Goal: Task Accomplishment & Management: Use online tool/utility

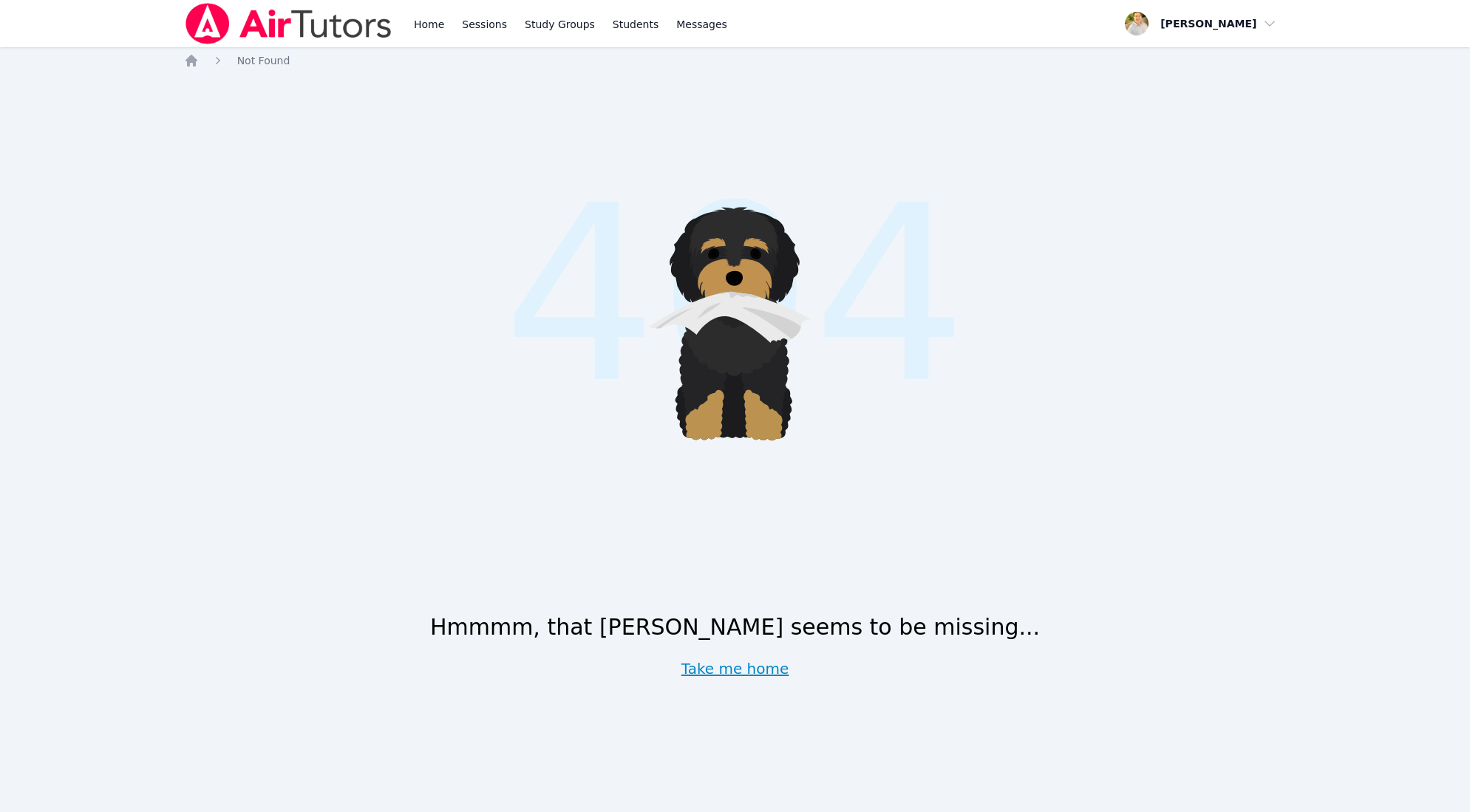
click at [744, 665] on link "Take me home" at bounding box center [735, 669] width 108 height 21
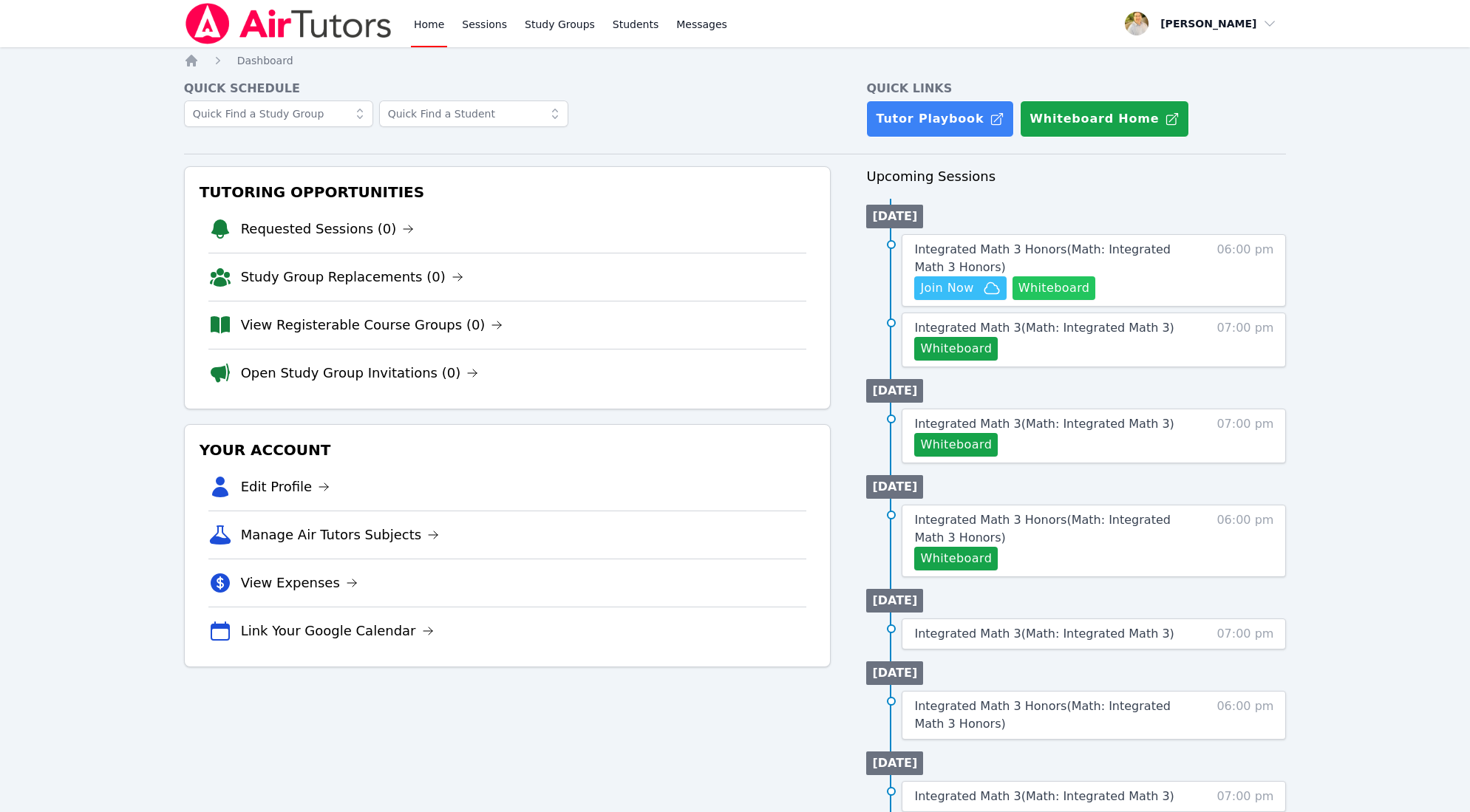
click at [1043, 287] on button "Whiteboard" at bounding box center [1054, 288] width 84 height 23
click at [959, 284] on span "Join Now" at bounding box center [946, 287] width 53 height 18
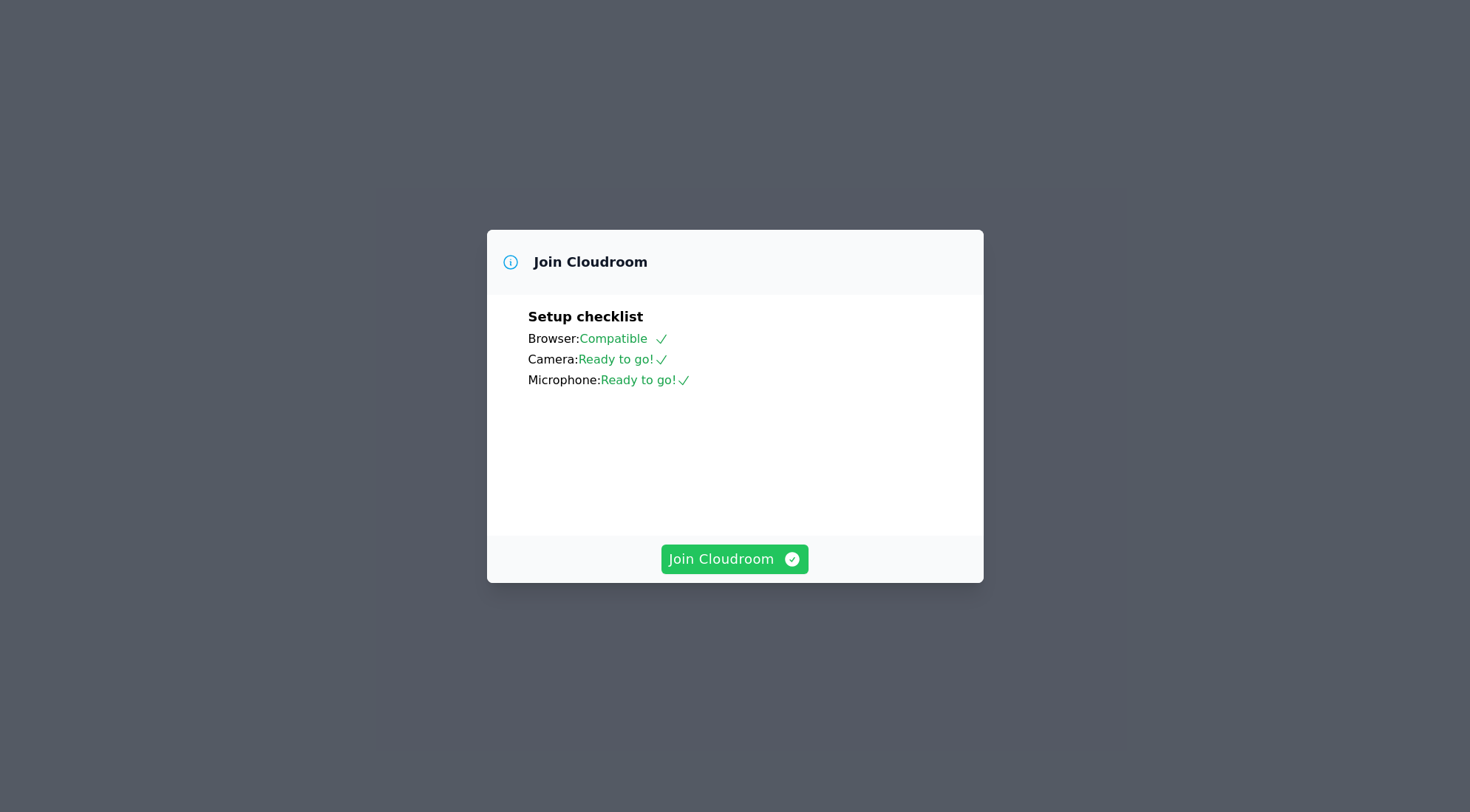
click at [750, 570] on span "Join Cloudroom" at bounding box center [735, 559] width 132 height 21
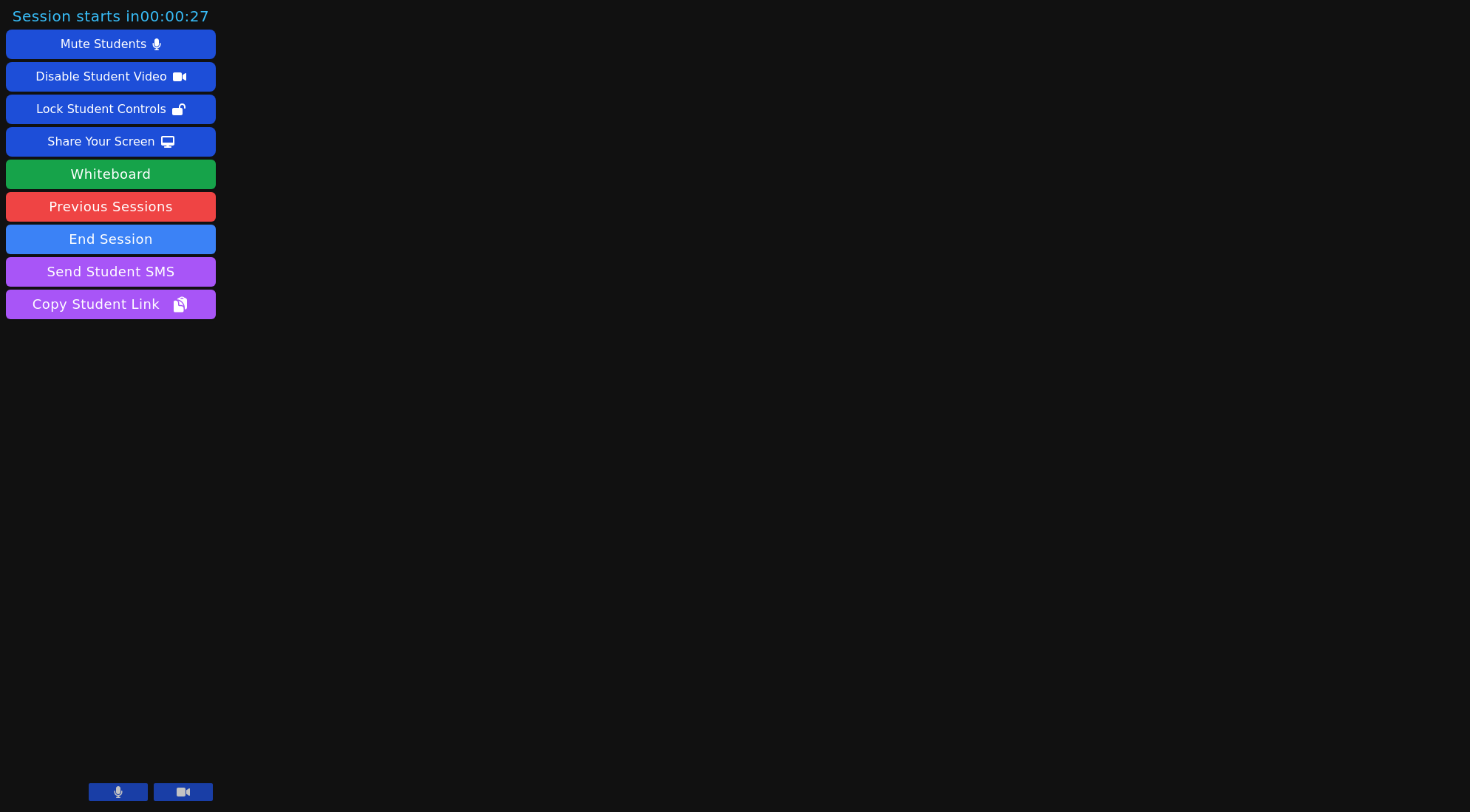
click at [109, 784] on button at bounding box center [118, 792] width 60 height 18
click at [1415, 50] on div "Session ends in 00:54:35 Mute Students Disable Student Video Lock Student Contr…" at bounding box center [735, 406] width 1470 height 812
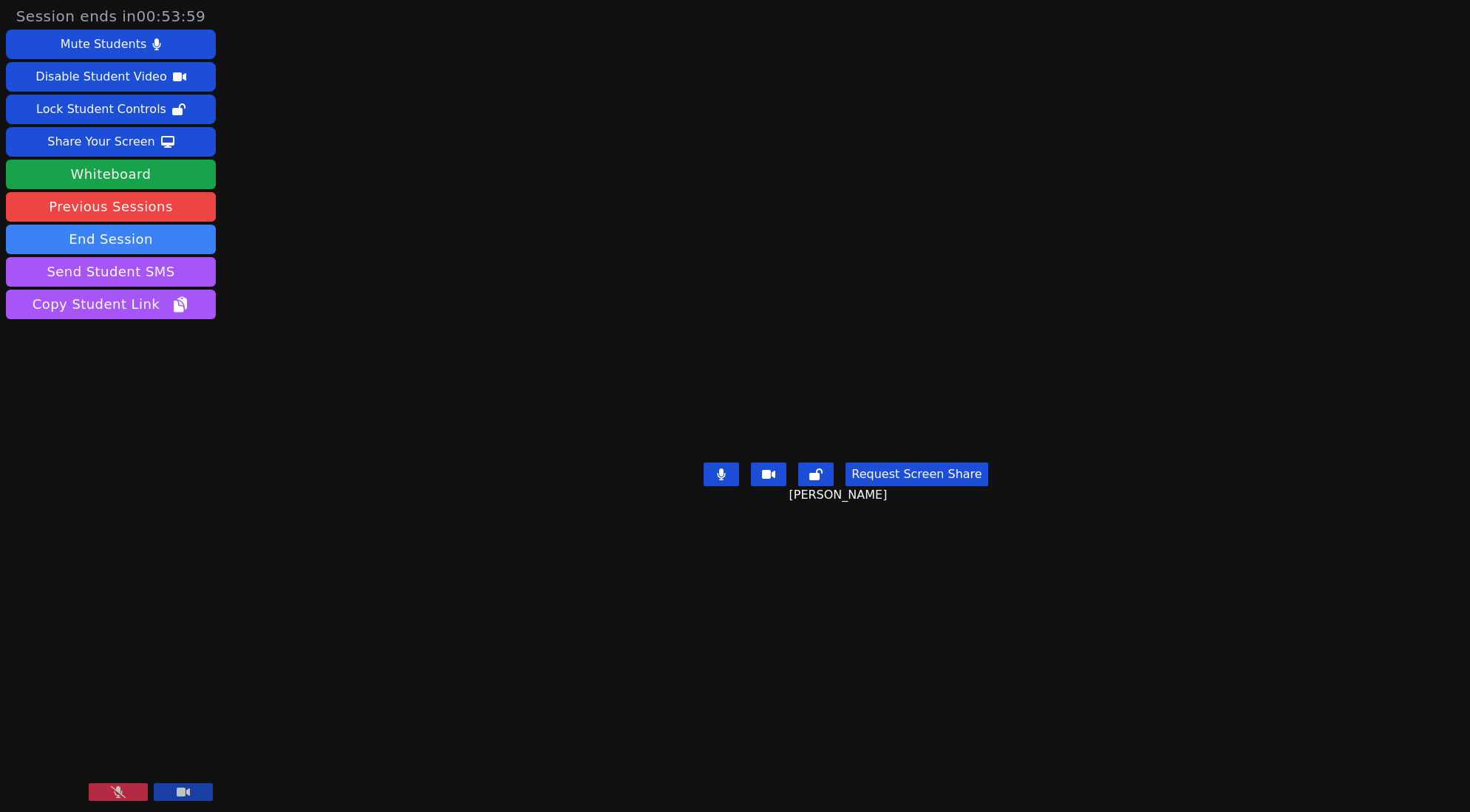
click at [122, 794] on icon at bounding box center [118, 792] width 15 height 12
click at [267, 613] on div "Session ends in 00:52:40 Mute Students Disable Student Video Lock Student Contr…" at bounding box center [735, 406] width 1470 height 812
